Goal: Task Accomplishment & Management: Use online tool/utility

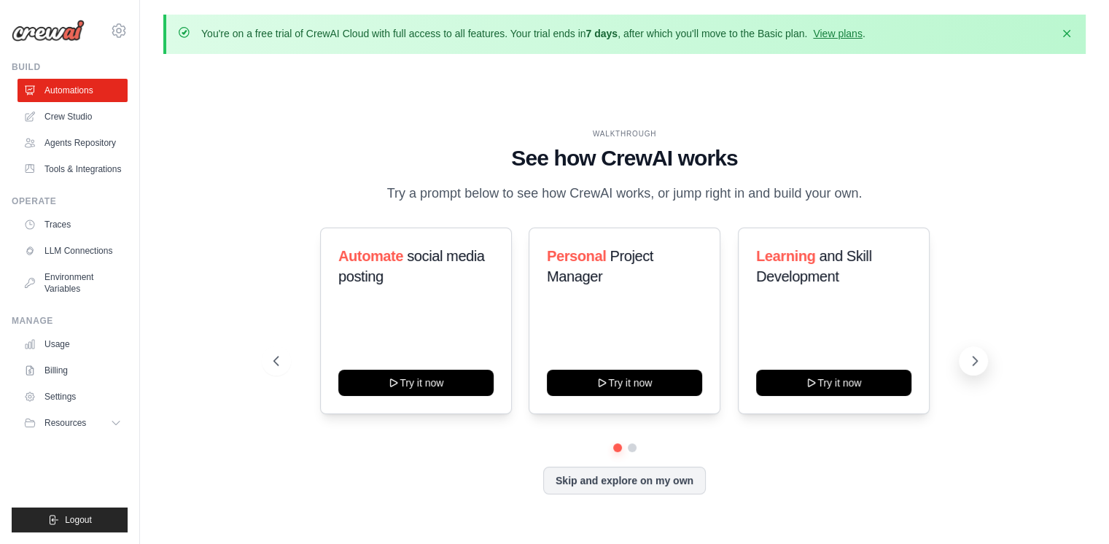
click at [975, 362] on icon at bounding box center [974, 360] width 4 height 9
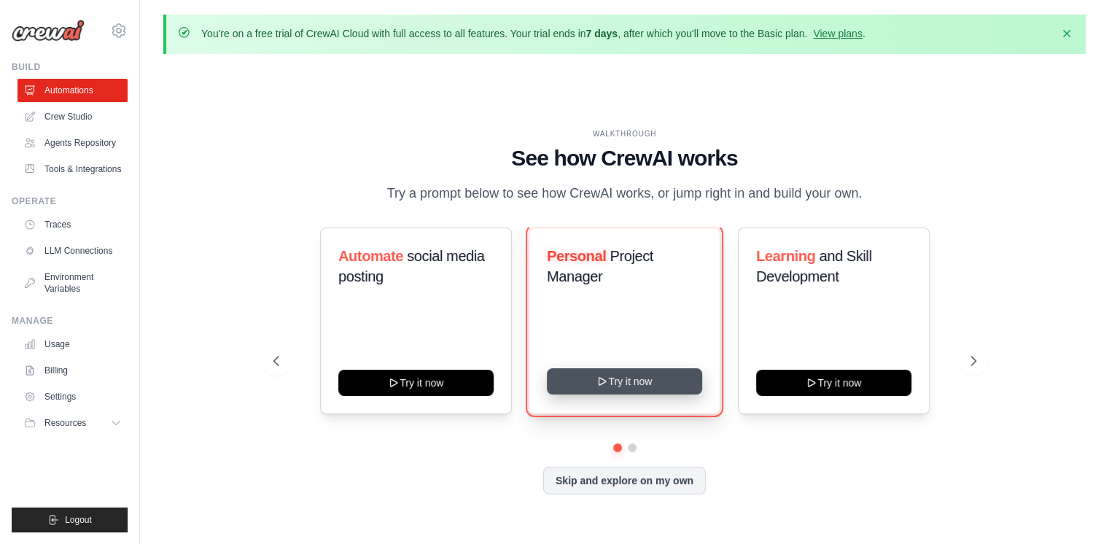
click at [616, 378] on button "Try it now" at bounding box center [624, 381] width 155 height 26
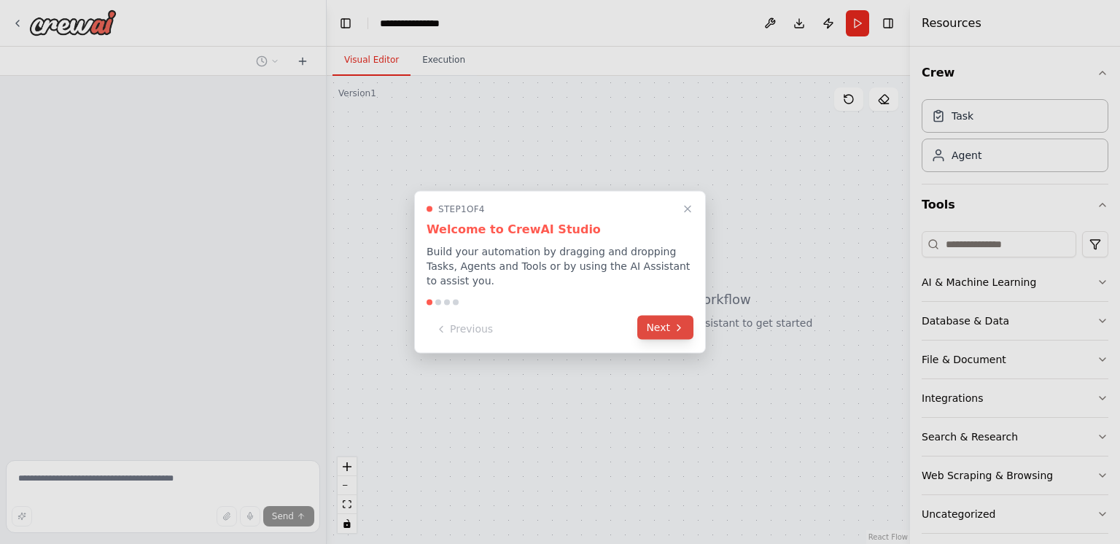
click at [674, 329] on button "Next" at bounding box center [665, 328] width 56 height 24
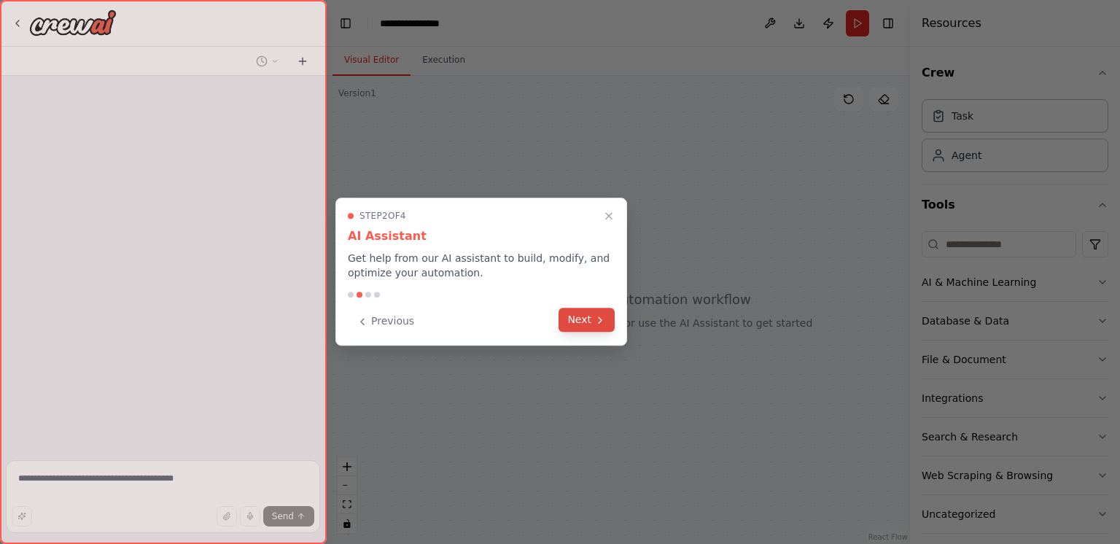
click at [580, 330] on button "Next" at bounding box center [586, 320] width 56 height 24
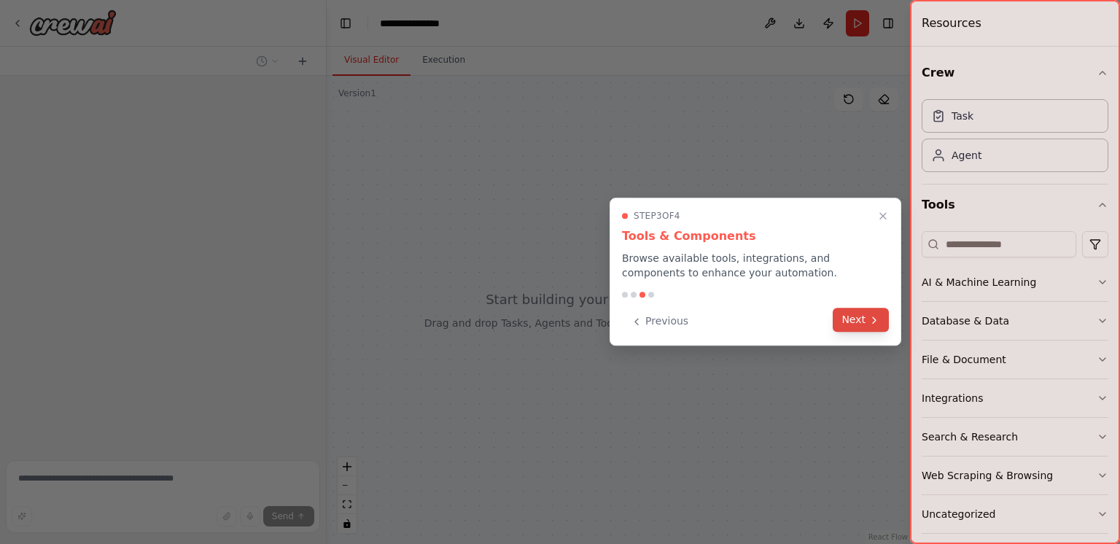
click at [870, 327] on button "Next" at bounding box center [860, 320] width 56 height 24
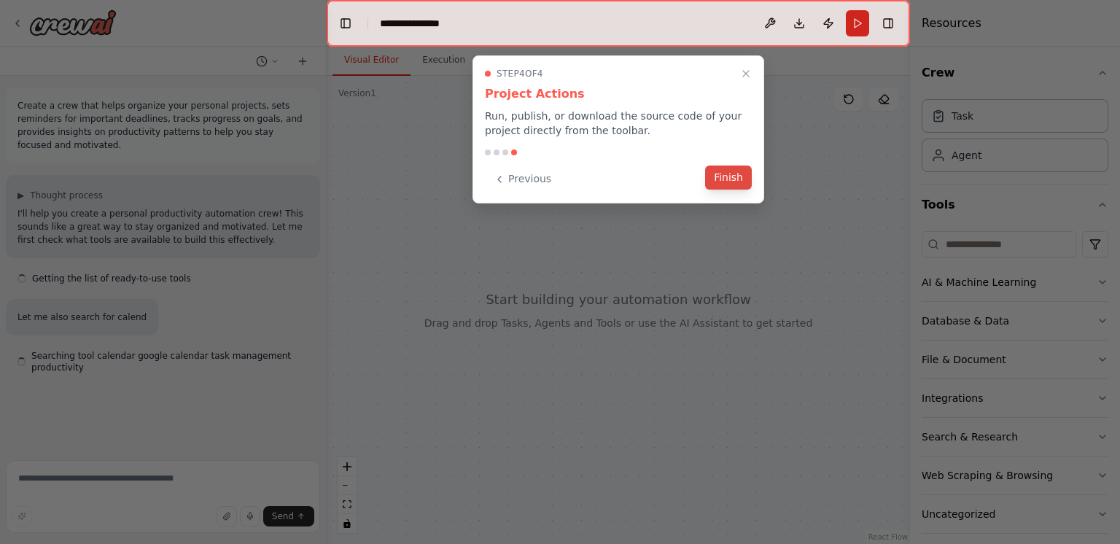
click at [730, 182] on button "Finish" at bounding box center [728, 177] width 47 height 24
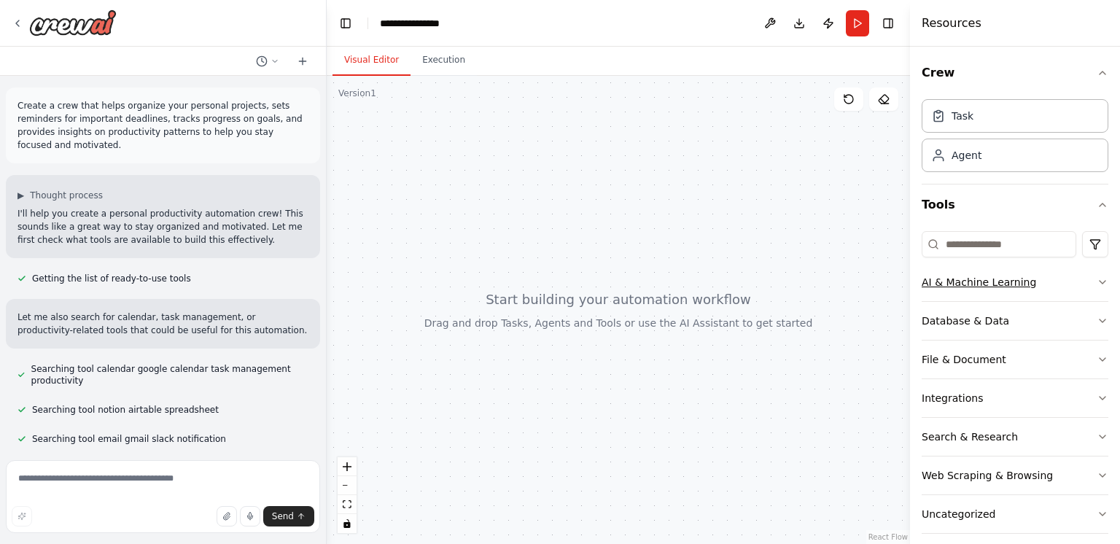
click at [969, 292] on button "AI & Machine Learning" at bounding box center [1014, 282] width 187 height 38
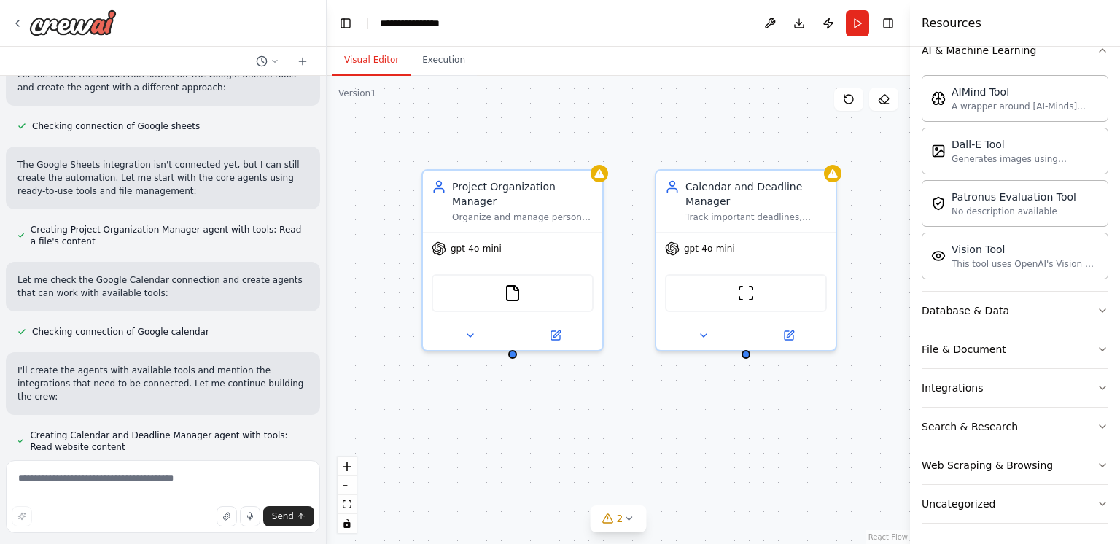
scroll to position [531, 0]
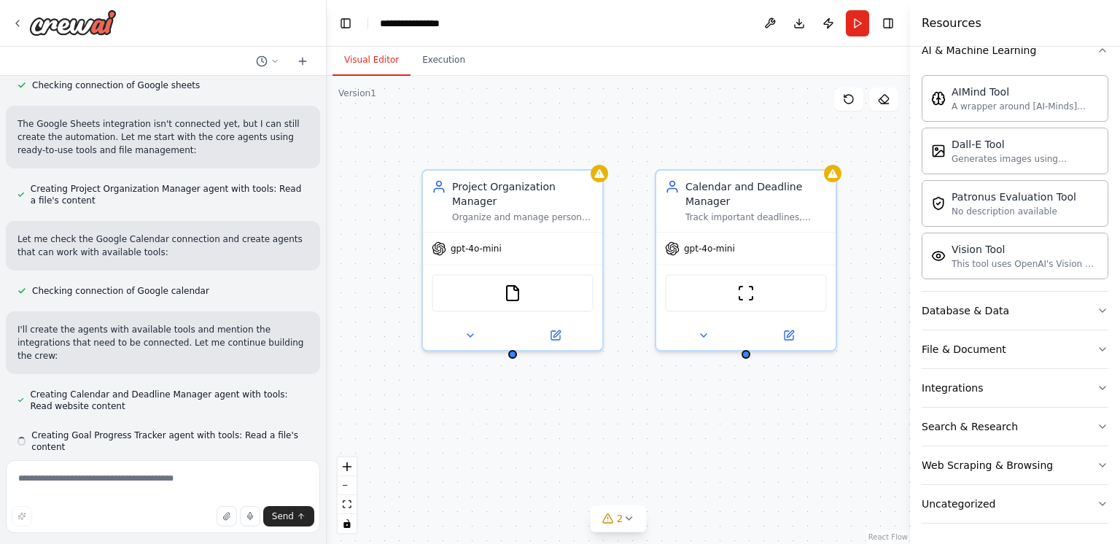
drag, startPoint x: 652, startPoint y: 348, endPoint x: 455, endPoint y: 369, distance: 197.9
click at [455, 369] on div "Project Organization Manager Organize and manage personal projects by creating …" at bounding box center [618, 310] width 583 height 468
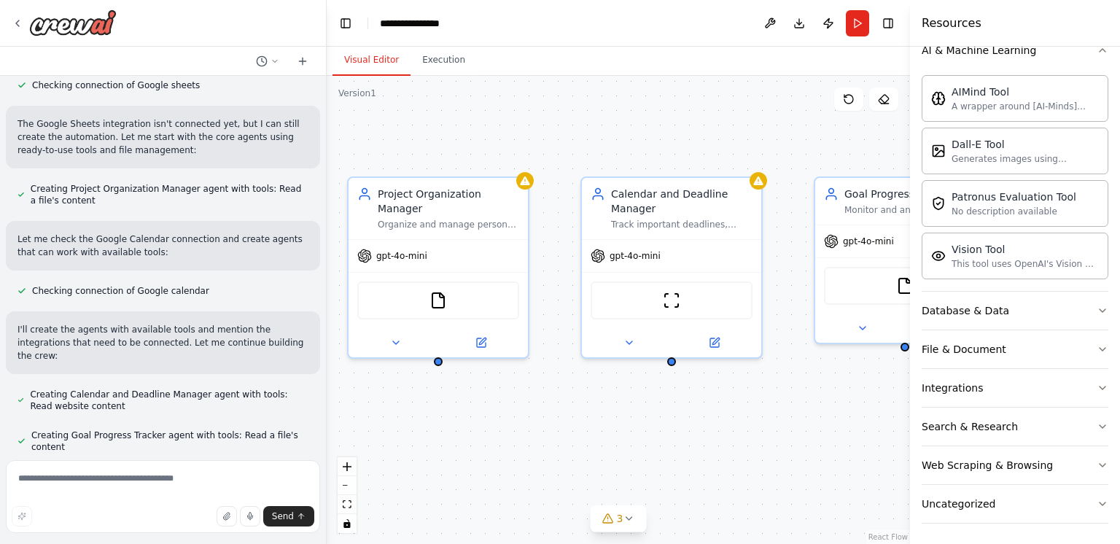
drag, startPoint x: 636, startPoint y: 399, endPoint x: 561, endPoint y: 406, distance: 74.7
click at [561, 406] on div "Project Organization Manager Organize and manage personal projects by creating …" at bounding box center [618, 310] width 583 height 468
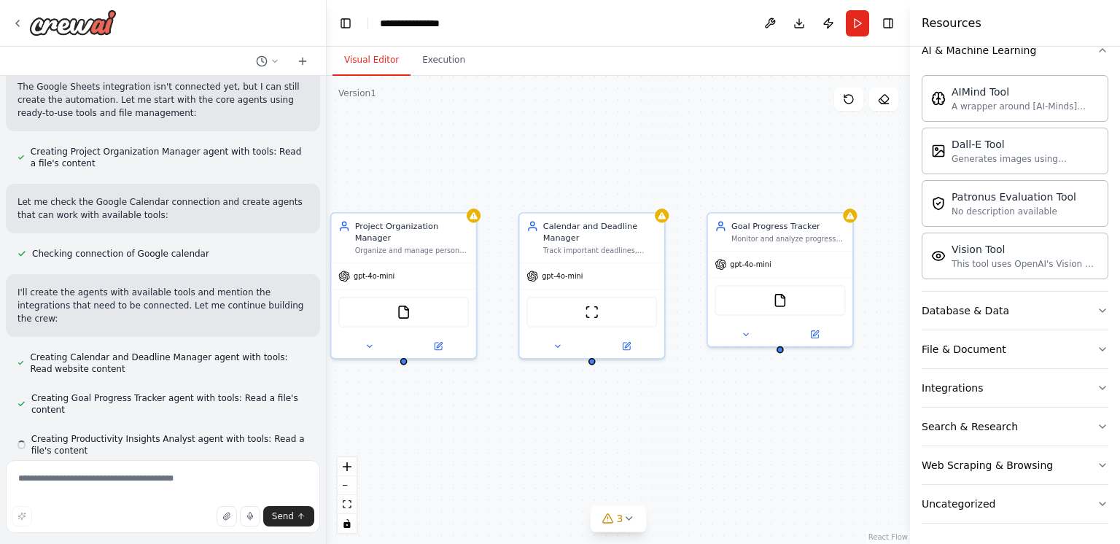
scroll to position [572, 0]
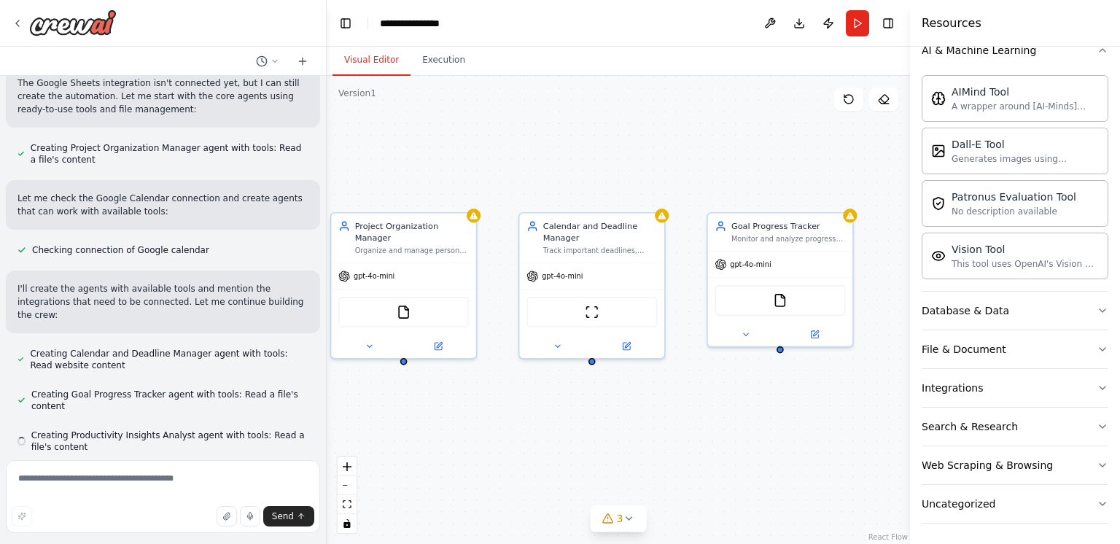
drag, startPoint x: 733, startPoint y: 419, endPoint x: 674, endPoint y: 410, distance: 59.0
click at [674, 410] on div "Project Organization Manager Organize and manage personal projects by creating …" at bounding box center [618, 310] width 583 height 468
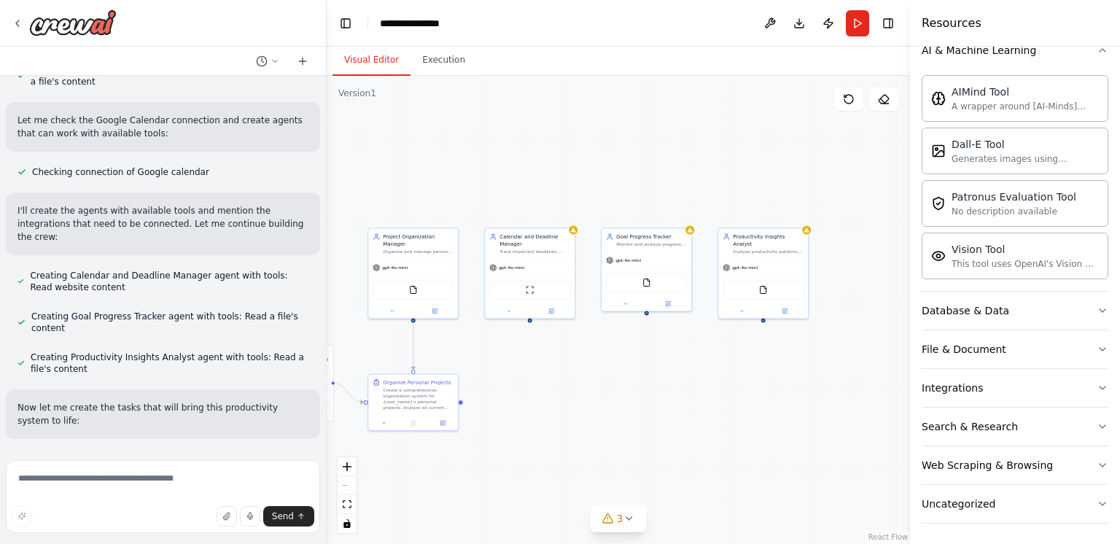
scroll to position [663, 0]
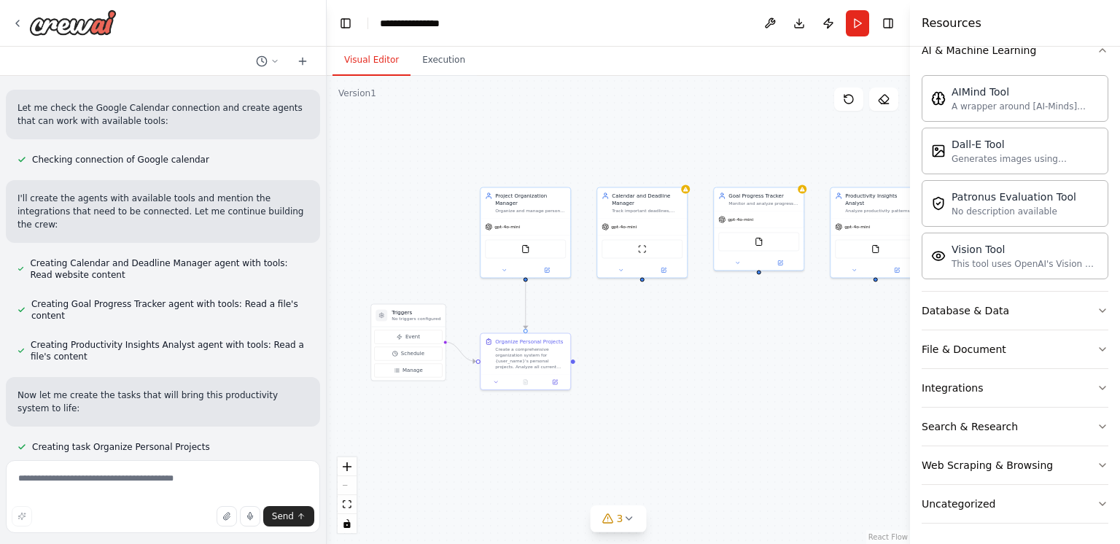
drag, startPoint x: 601, startPoint y: 425, endPoint x: 621, endPoint y: 324, distance: 102.6
click at [621, 324] on div ".deletable-edge-delete-btn { width: 20px; height: 20px; border: 0px solid #ffff…" at bounding box center [618, 310] width 583 height 468
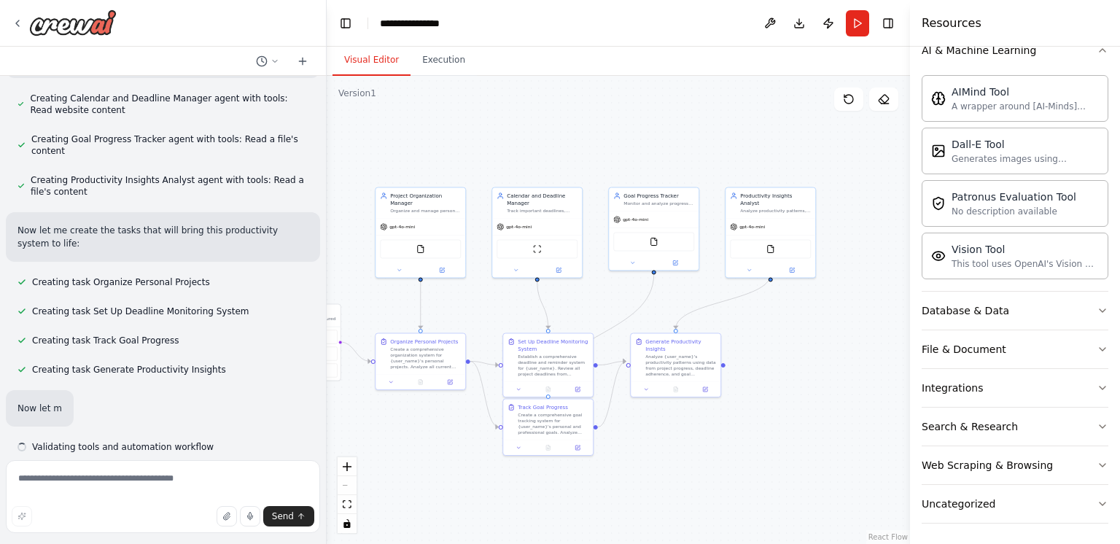
scroll to position [828, 0]
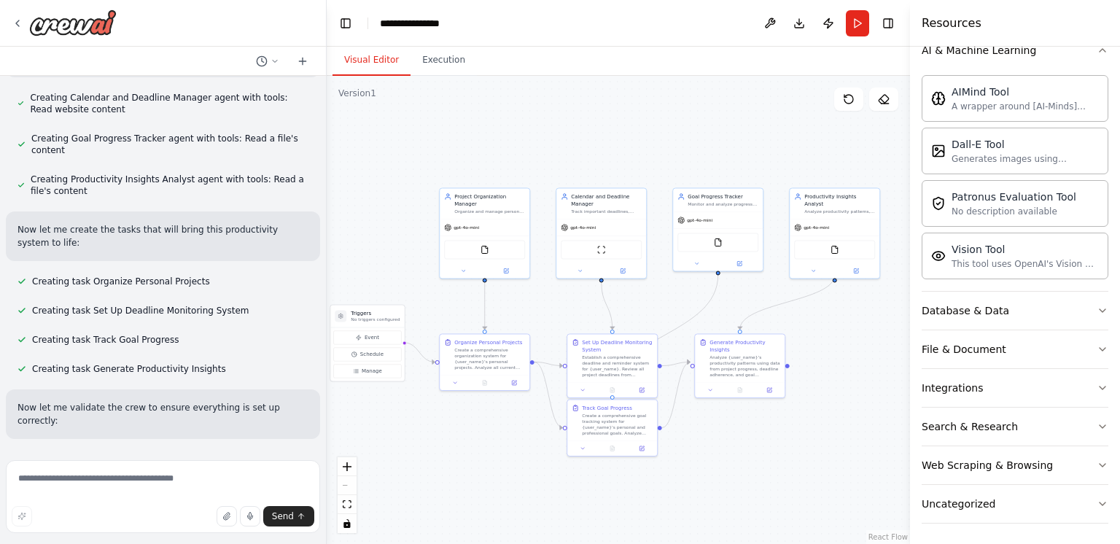
drag, startPoint x: 567, startPoint y: 459, endPoint x: 526, endPoint y: 454, distance: 41.8
click at [526, 454] on div ".deletable-edge-delete-btn { width: 20px; height: 20px; border: 0px solid #ffff…" at bounding box center [618, 310] width 583 height 468
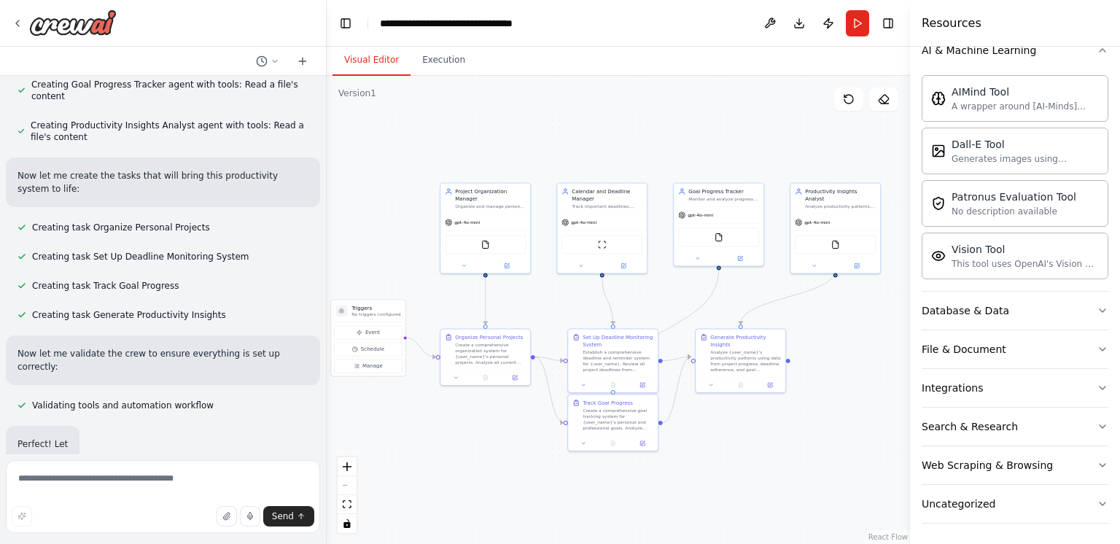
scroll to position [905, 0]
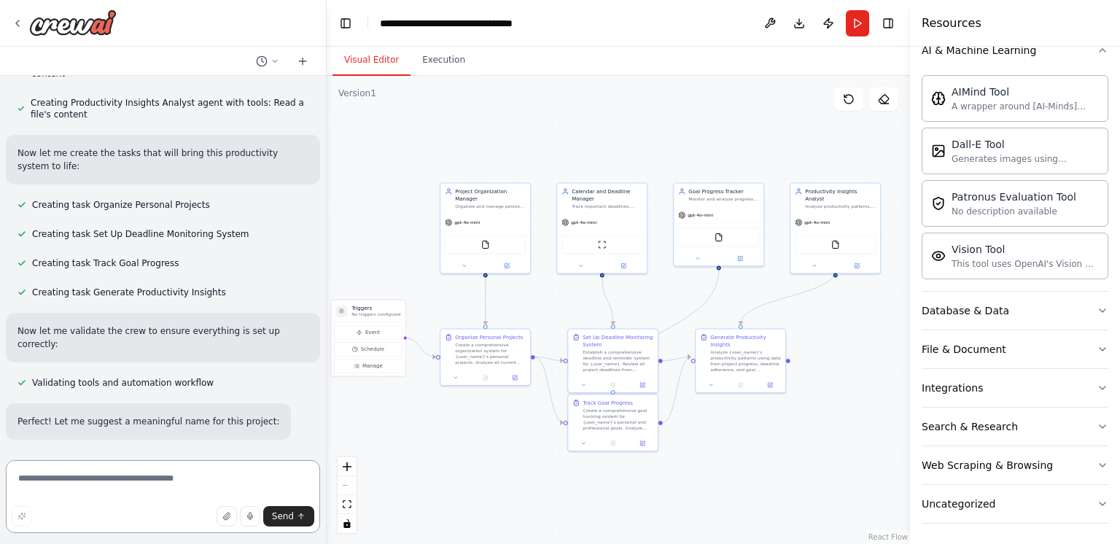
click at [134, 485] on textarea at bounding box center [163, 496] width 314 height 73
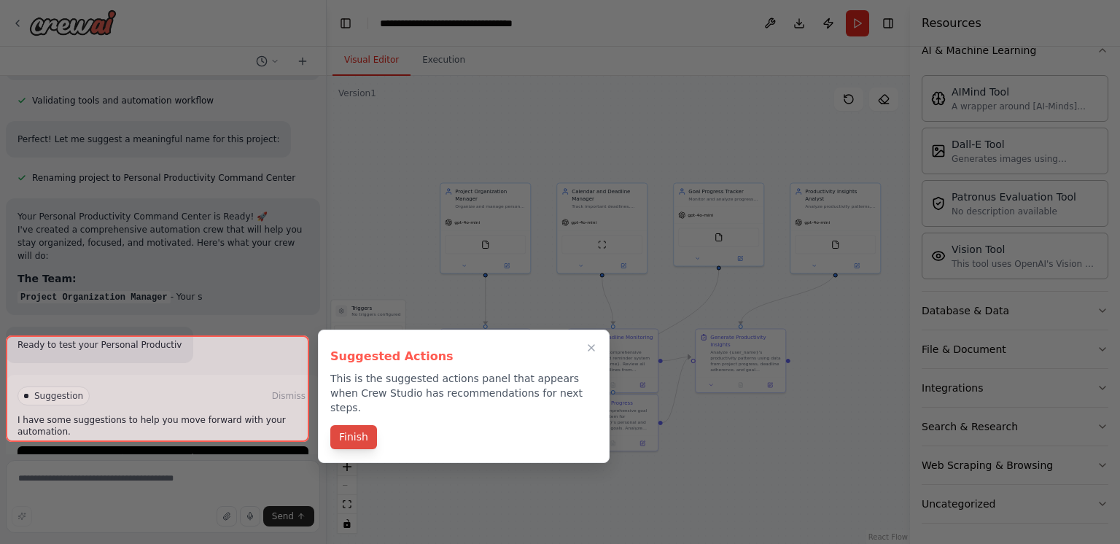
click at [359, 434] on button "Finish" at bounding box center [353, 437] width 47 height 24
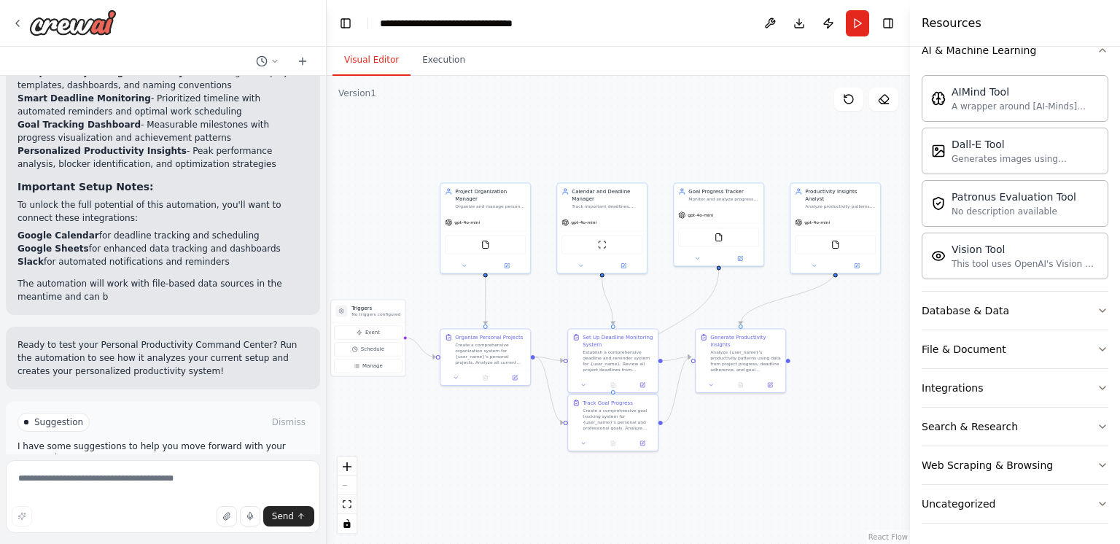
scroll to position [1597, 0]
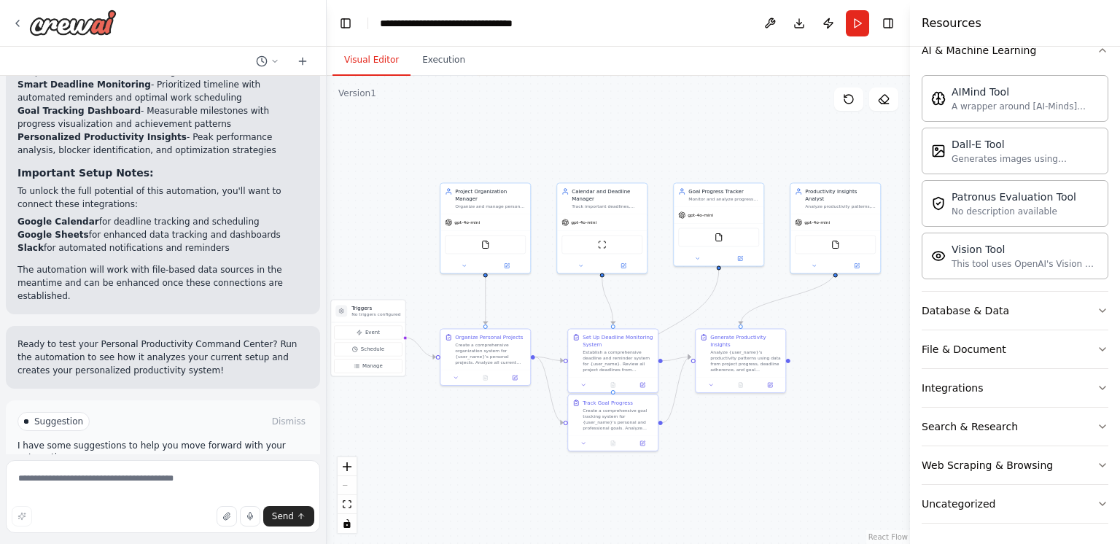
click at [173, 477] on span "Run Automation" at bounding box center [169, 483] width 71 height 12
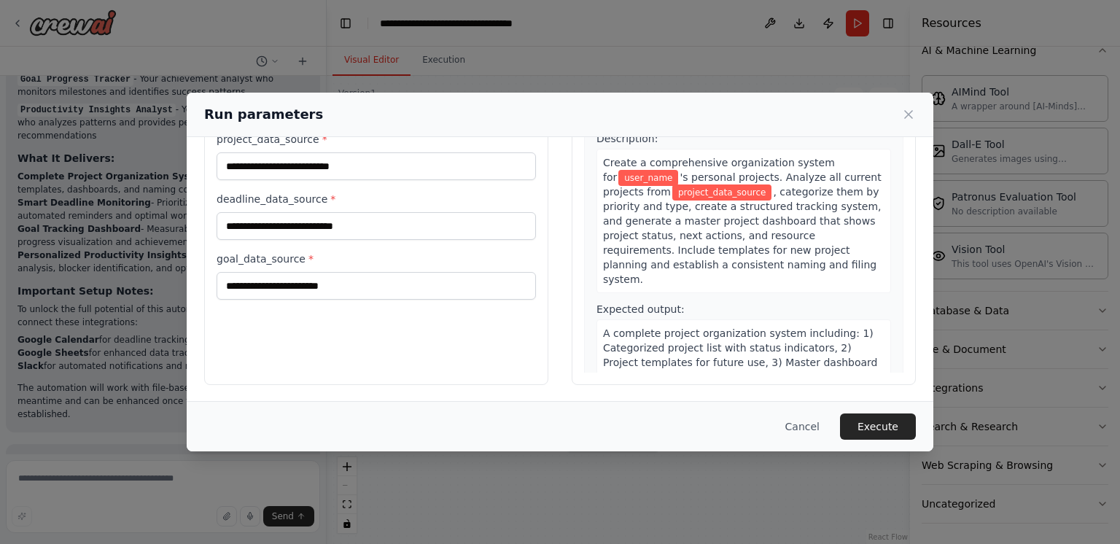
scroll to position [0, 0]
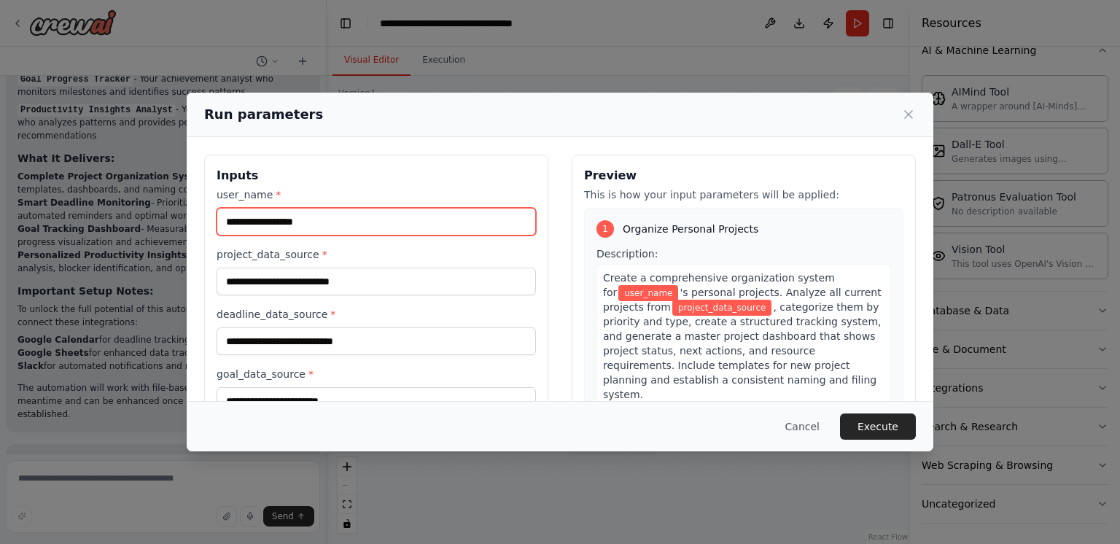
click at [370, 225] on input "user_name *" at bounding box center [376, 222] width 319 height 28
type input "****"
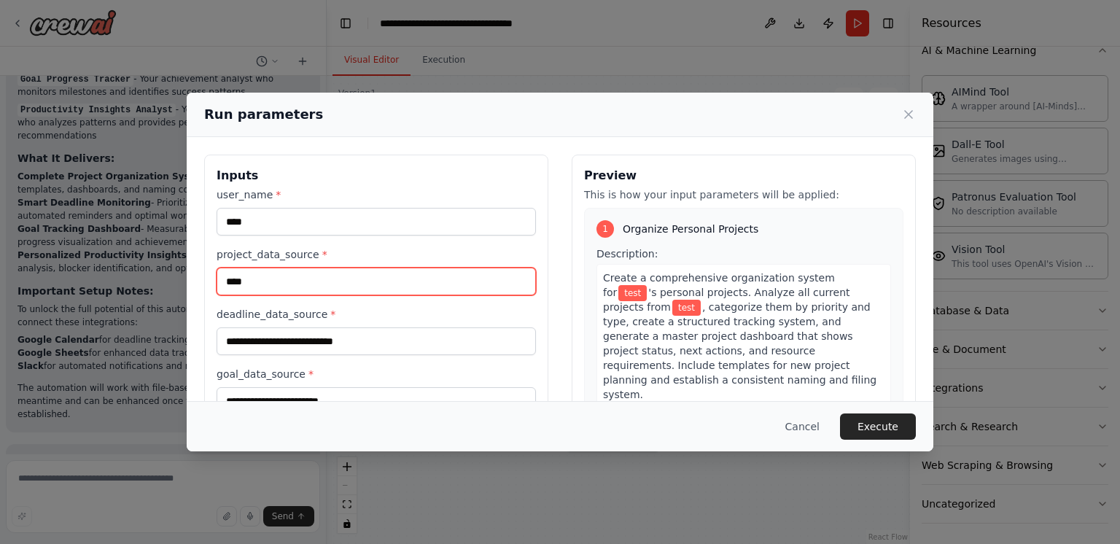
type input "****"
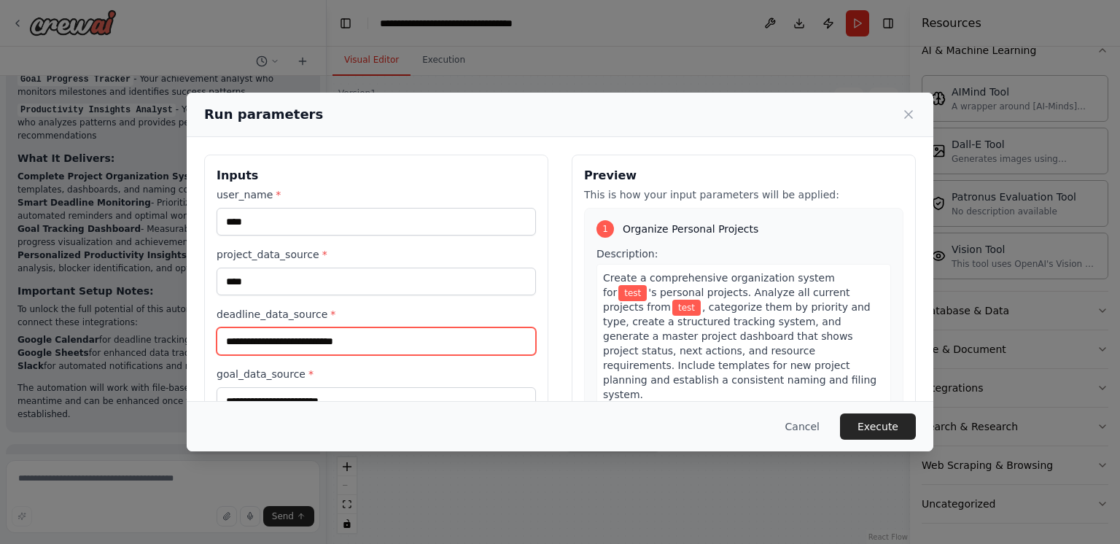
click at [388, 342] on input "deadline_data_source *" at bounding box center [376, 341] width 319 height 28
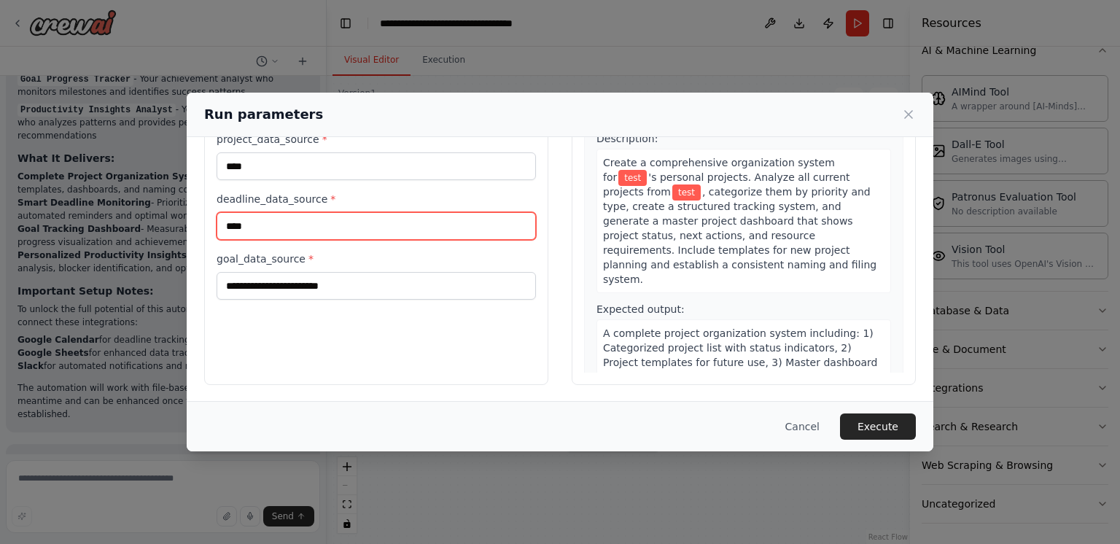
type input "****"
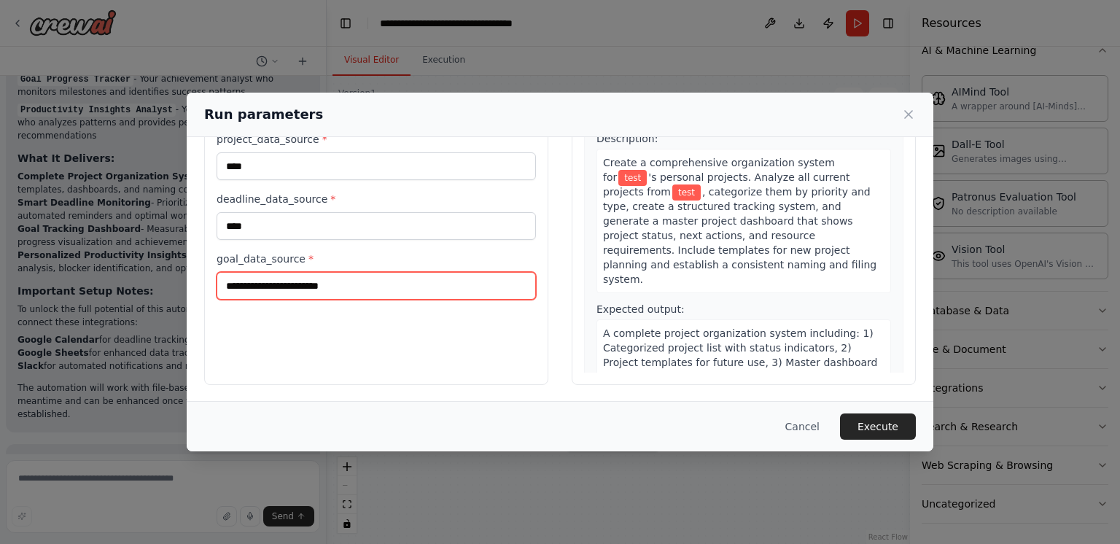
click at [346, 289] on input "goal_data_source *" at bounding box center [376, 286] width 319 height 28
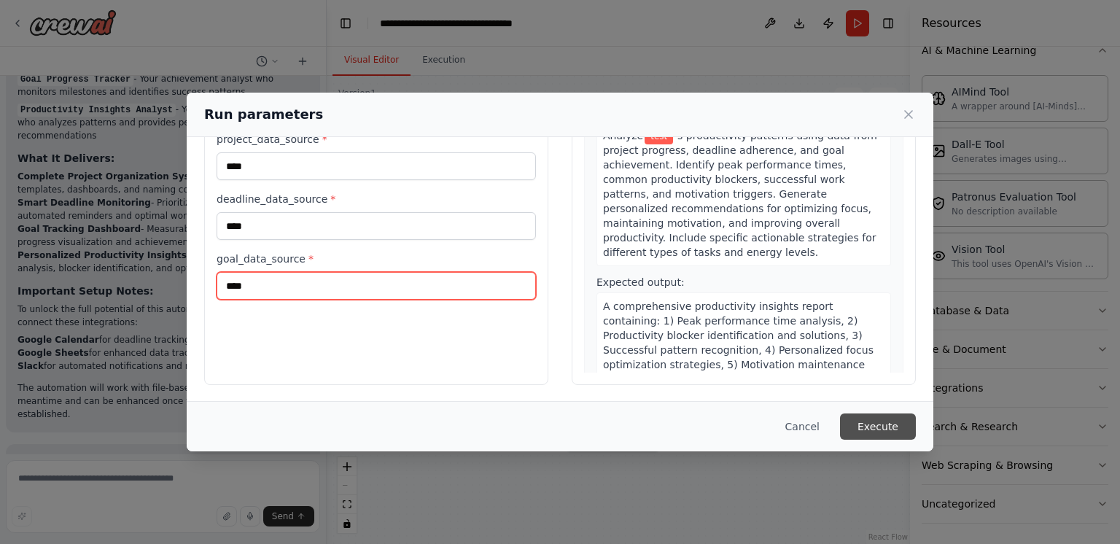
type input "****"
click at [879, 426] on button "Execute" at bounding box center [878, 426] width 76 height 26
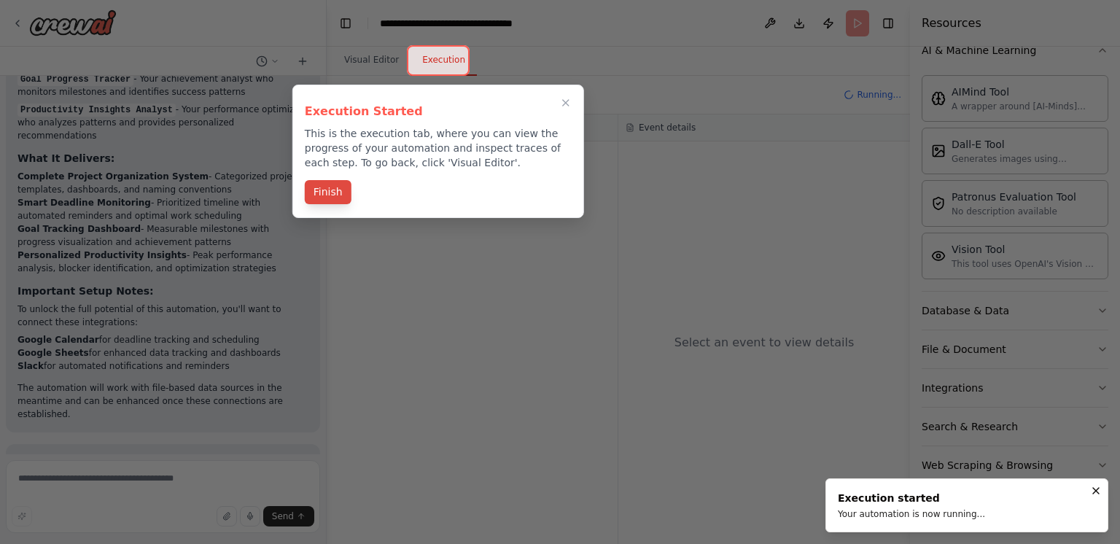
click at [325, 188] on button "Finish" at bounding box center [328, 192] width 47 height 24
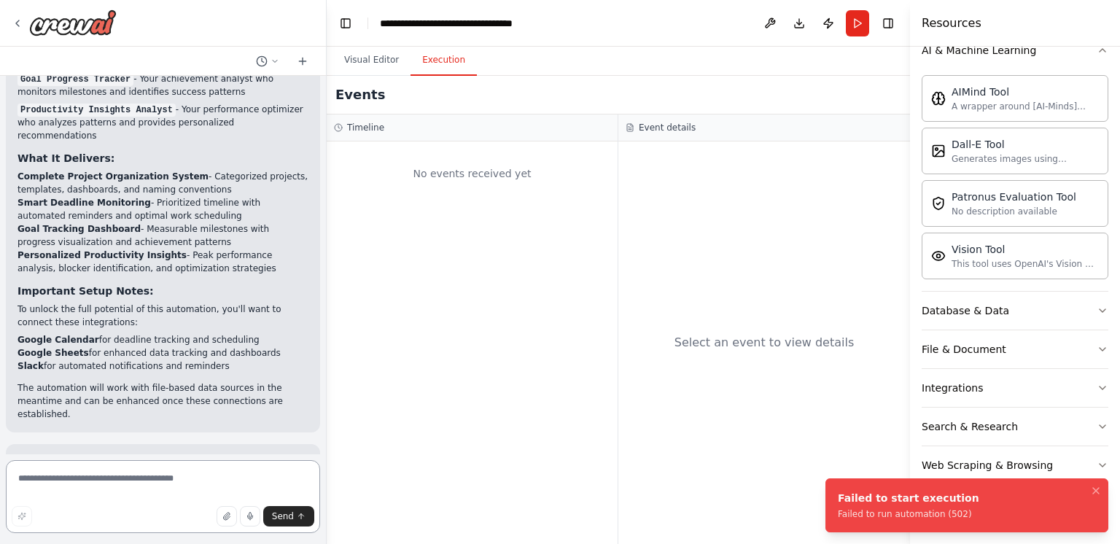
click at [125, 485] on textarea at bounding box center [163, 496] width 314 height 73
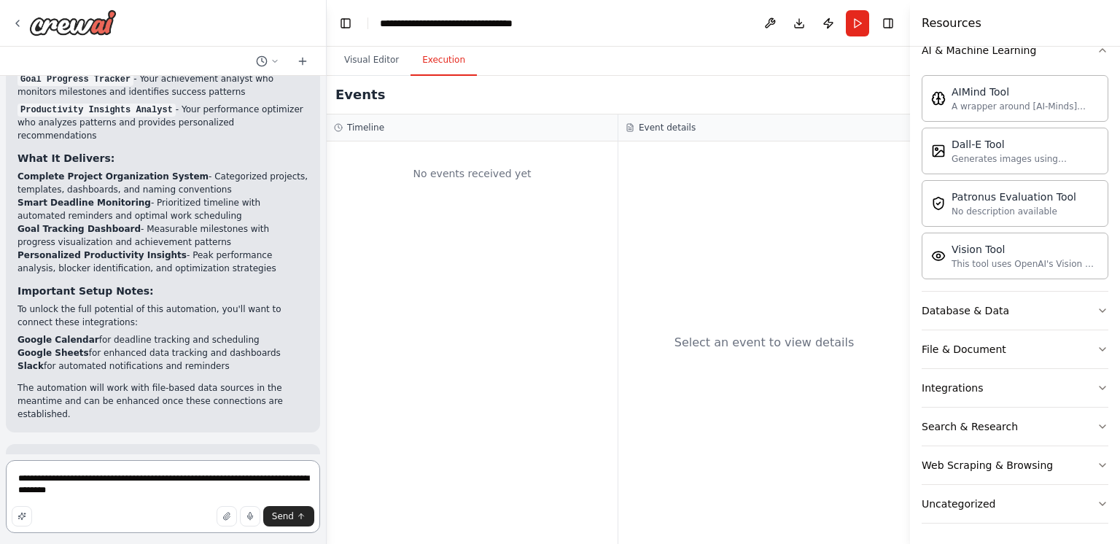
type textarea "**********"
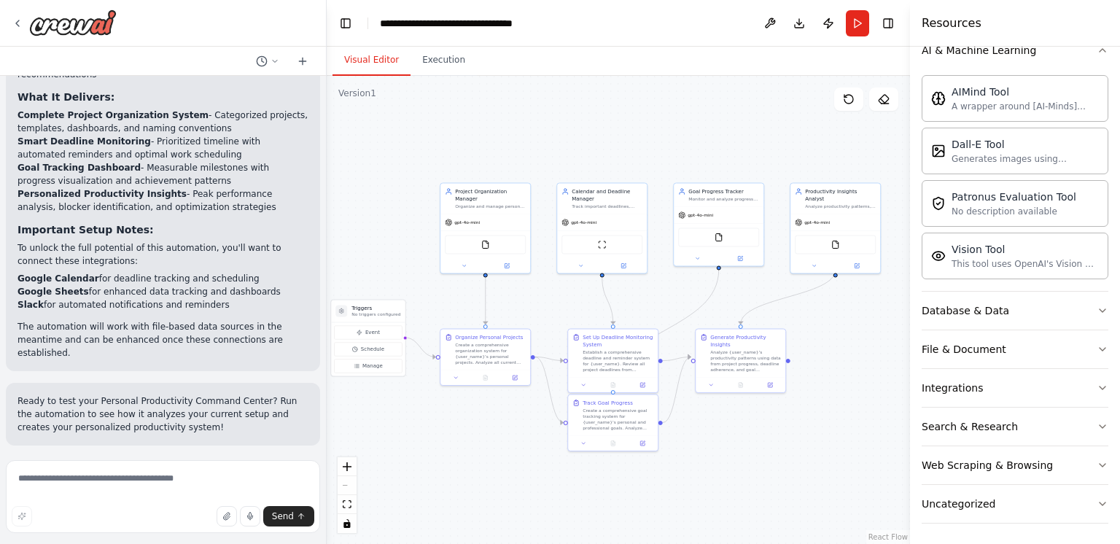
click at [367, 57] on button "Visual Editor" at bounding box center [371, 60] width 78 height 31
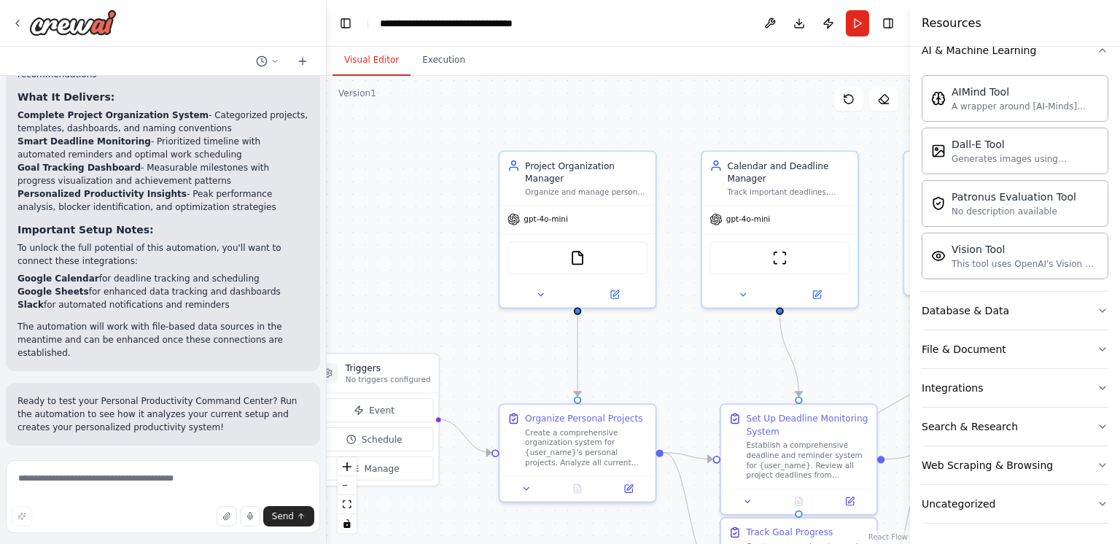
drag, startPoint x: 537, startPoint y: 288, endPoint x: 679, endPoint y: 389, distance: 174.0
click at [679, 389] on div ".deletable-edge-delete-btn { width: 20px; height: 20px; border: 0px solid #ffff…" at bounding box center [618, 310] width 583 height 468
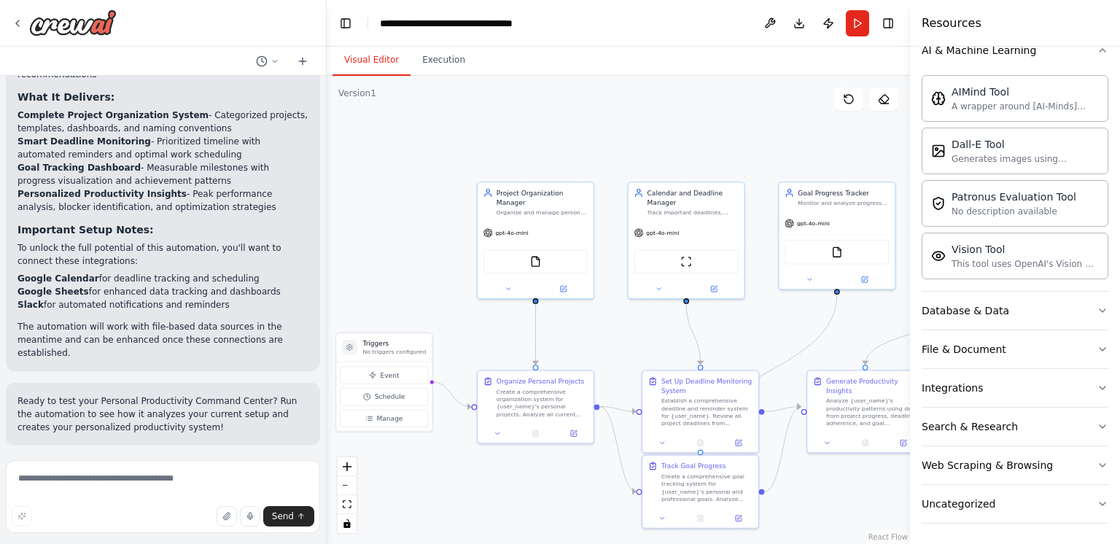
drag, startPoint x: 547, startPoint y: 344, endPoint x: 479, endPoint y: 313, distance: 74.4
click at [479, 313] on div ".deletable-edge-delete-btn { width: 20px; height: 20px; border: 0px solid #ffff…" at bounding box center [618, 310] width 583 height 468
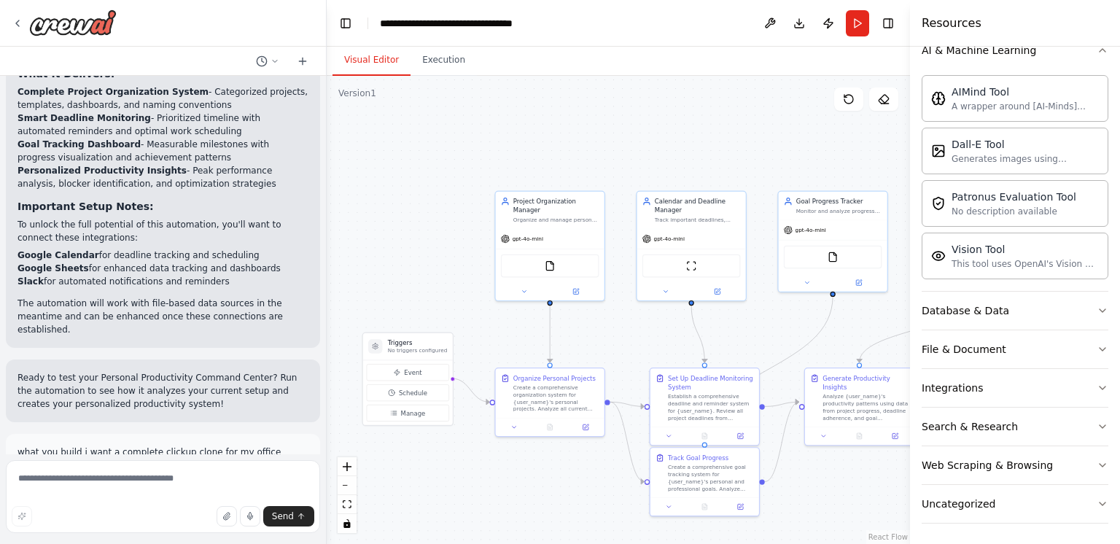
scroll to position [0, 0]
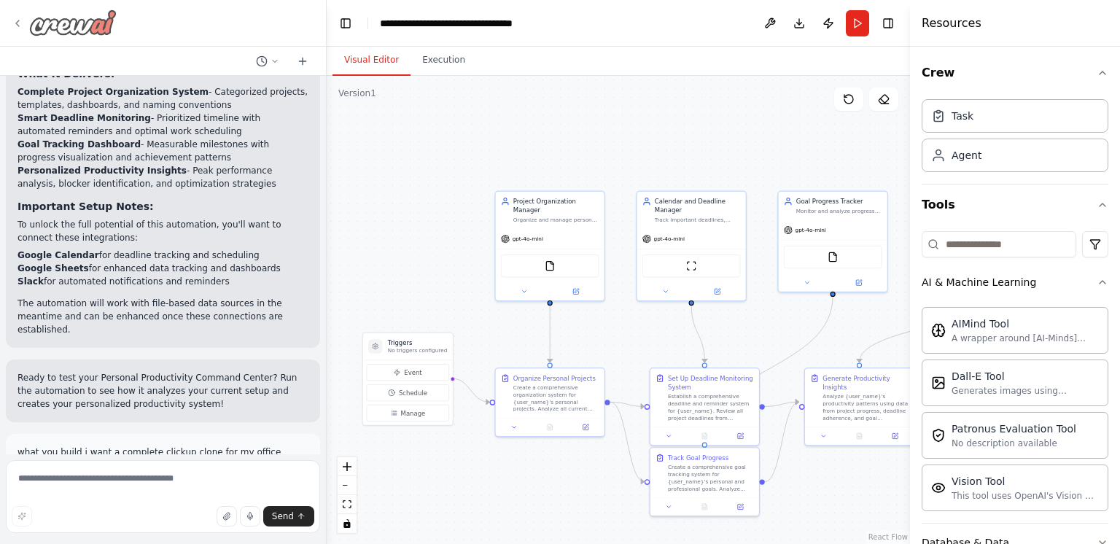
click at [23, 29] on div at bounding box center [64, 22] width 105 height 26
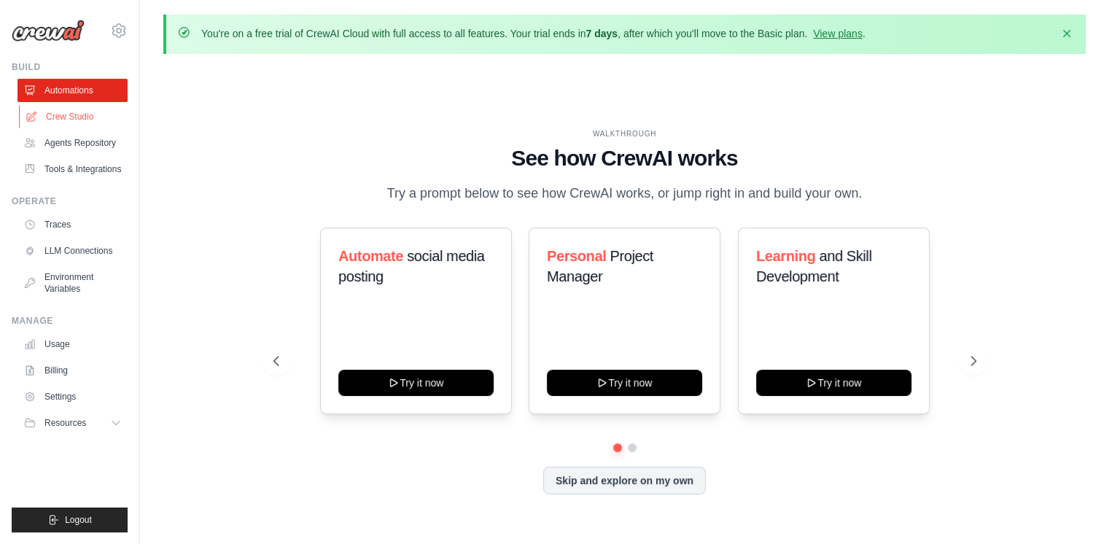
click at [81, 112] on link "Crew Studio" at bounding box center [74, 116] width 110 height 23
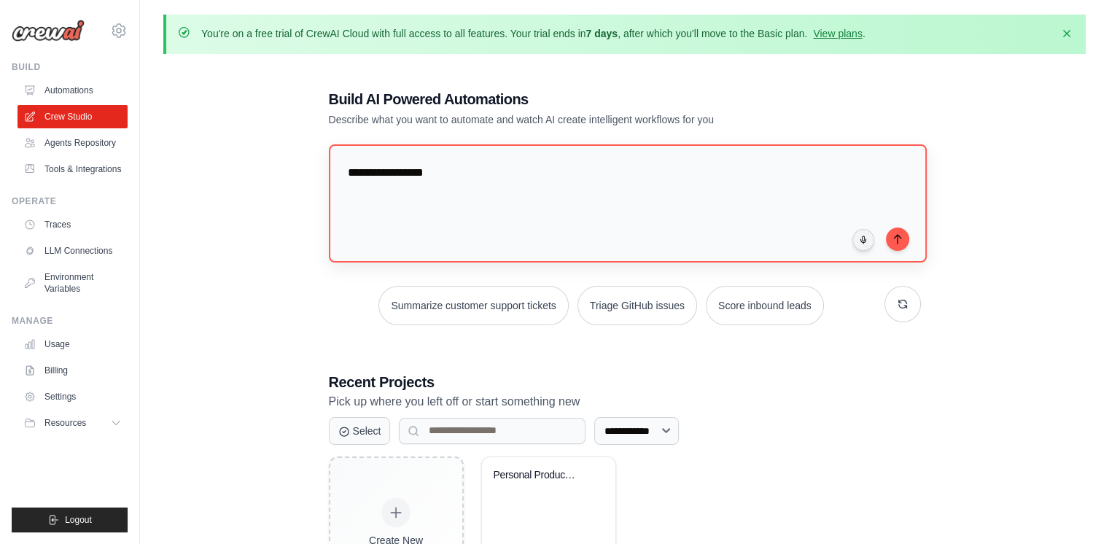
click at [402, 167] on textarea "**********" at bounding box center [628, 203] width 598 height 118
type textarea "**********"
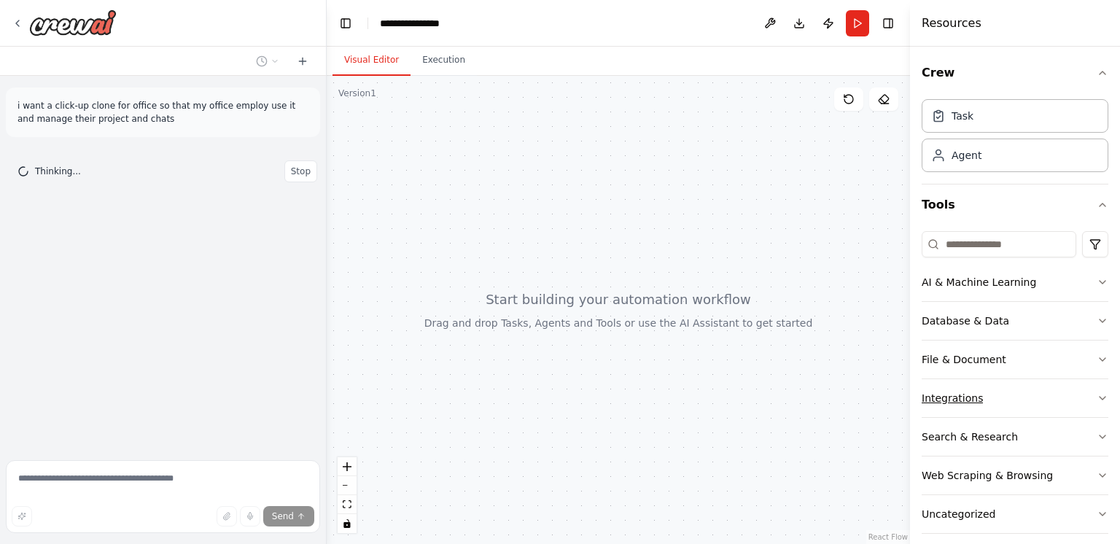
scroll to position [12, 0]
